Goal: Task Accomplishment & Management: Complete application form

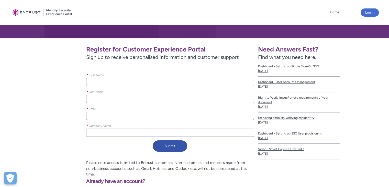
scroll to position [69, 0]
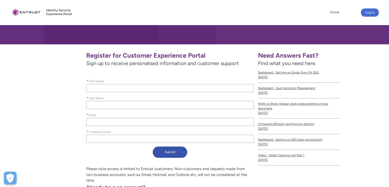
click at [130, 91] on input "* First Name" at bounding box center [170, 88] width 168 height 8
type lightning-primitive-input-simple "Suraj"
type input "Suraj"
click at [122, 106] on input "* Last Name" at bounding box center [170, 105] width 168 height 8
type lightning-primitive-input-simple "[PERSON_NAME]"
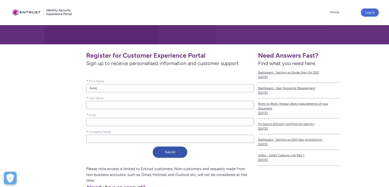
type input "[PERSON_NAME]"
click at [119, 122] on input "* Email" at bounding box center [170, 122] width 168 height 8
type lightning-primitive-input-simple "[EMAIL_ADDRESS][DOMAIN_NAME]"
type input "[EMAIL_ADDRESS][DOMAIN_NAME]"
click at [103, 120] on input "[EMAIL_ADDRESS][DOMAIN_NAME]" at bounding box center [170, 122] width 168 height 8
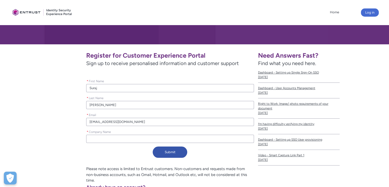
click at [103, 120] on input "[EMAIL_ADDRESS][DOMAIN_NAME]" at bounding box center [170, 122] width 168 height 8
paste input ".kumar@3pa-y"
type lightning-primitive-input-simple "[PERSON_NAME][EMAIL_ADDRESS][DOMAIN_NAME]"
type input "[PERSON_NAME][EMAIL_ADDRESS][DOMAIN_NAME]"
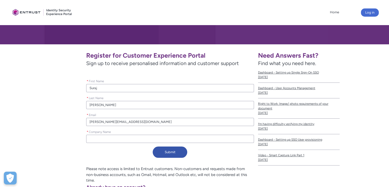
click at [93, 138] on input "* Company Name" at bounding box center [170, 139] width 168 height 8
type lightning-primitive-input-simple "Sn Softwares"
type input "Sn Softwares"
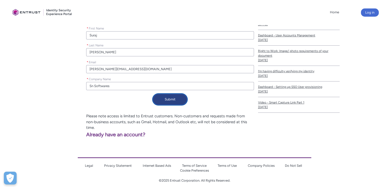
click at [167, 98] on button "Submit" at bounding box center [170, 99] width 35 height 11
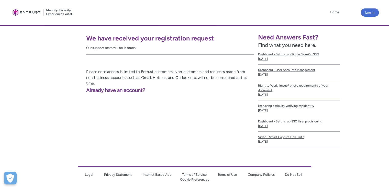
scroll to position [102, 0]
